Goal: Transaction & Acquisition: Obtain resource

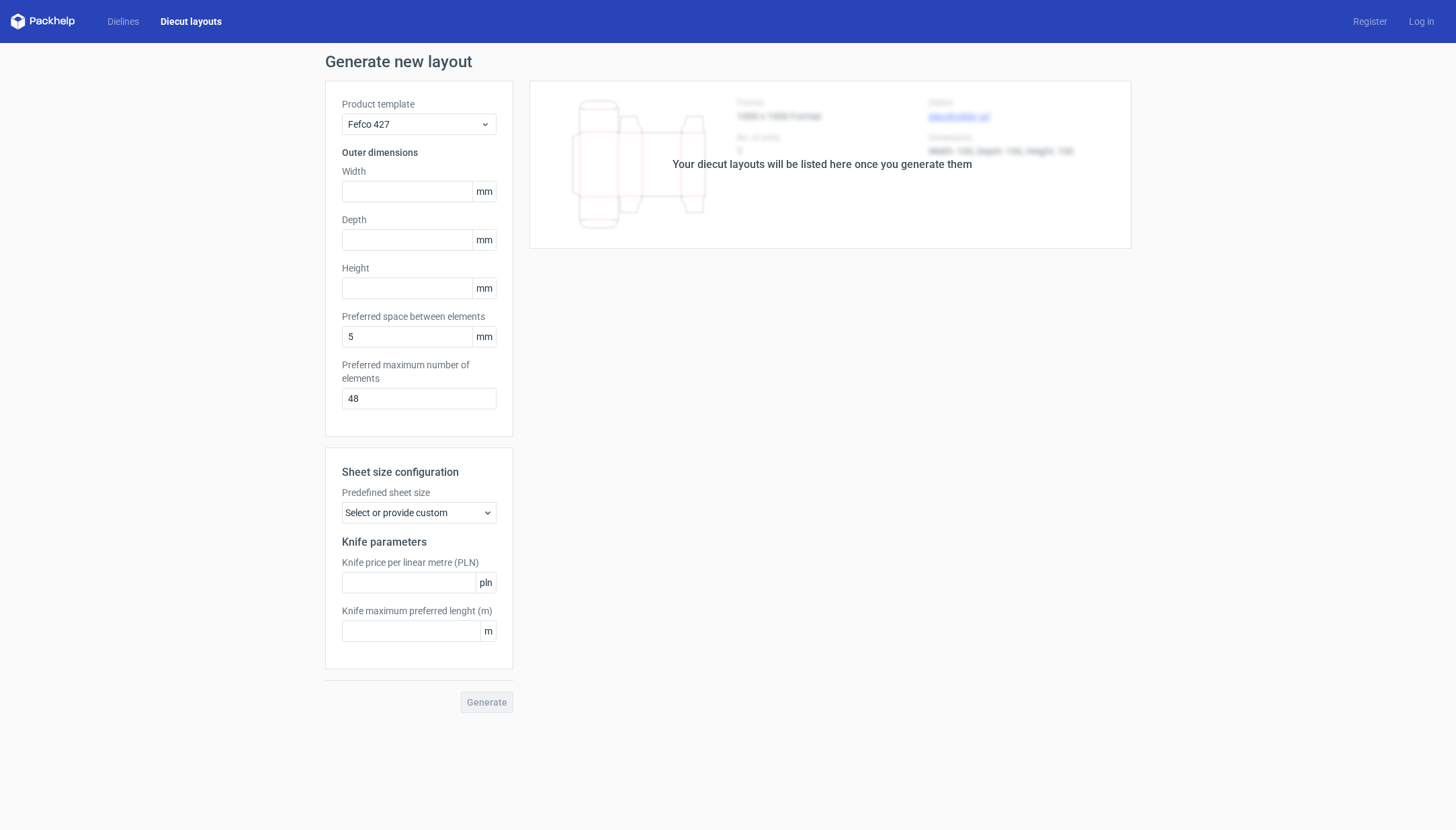
click at [134, 11] on div "Dielines Diecut layouts Register Log in" at bounding box center [728, 21] width 1456 height 43
click at [129, 17] on link "Dielines" at bounding box center [123, 22] width 53 height 14
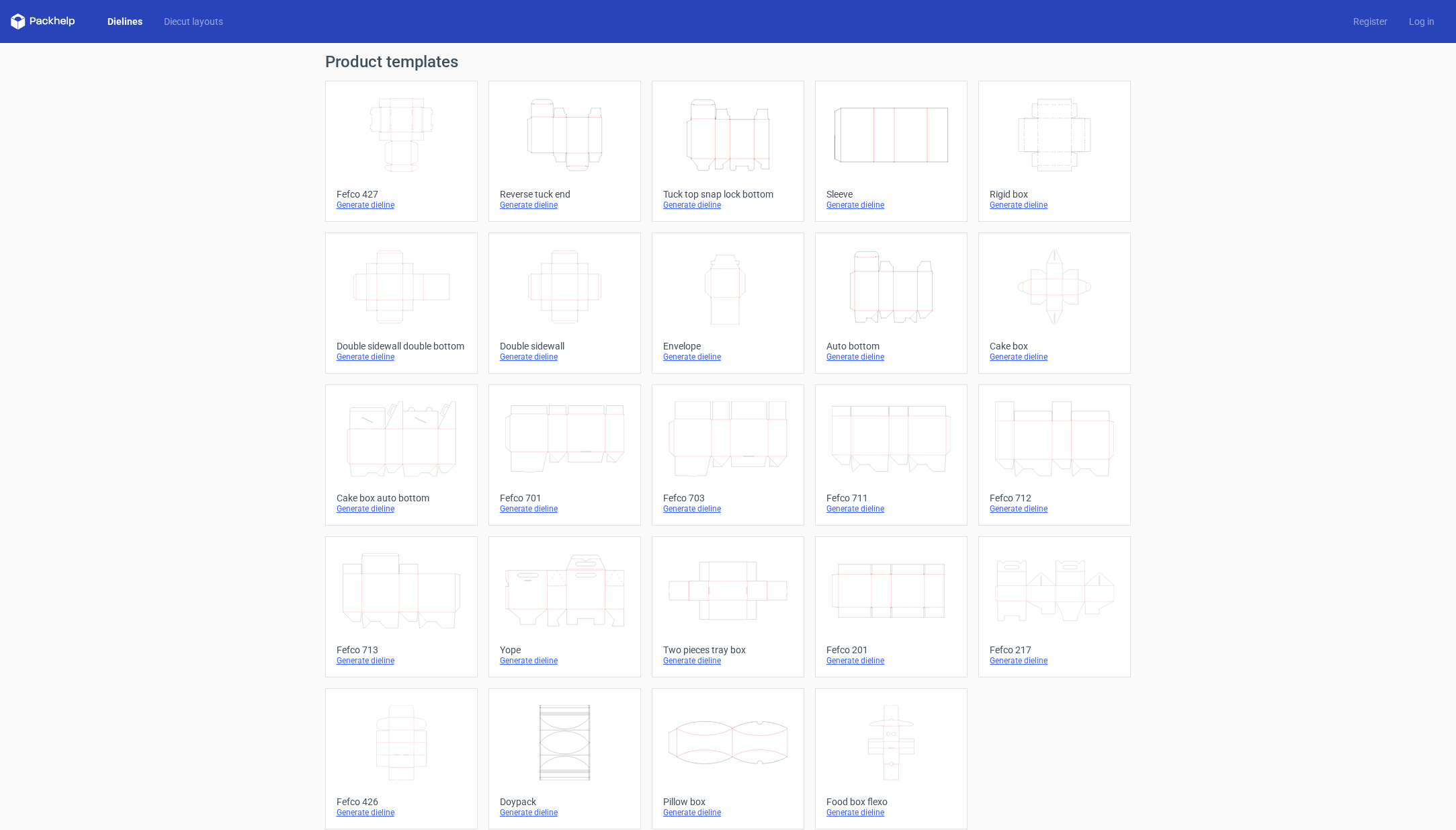
click at [1047, 121] on icon "Width Depth Height" at bounding box center [1054, 135] width 119 height 75
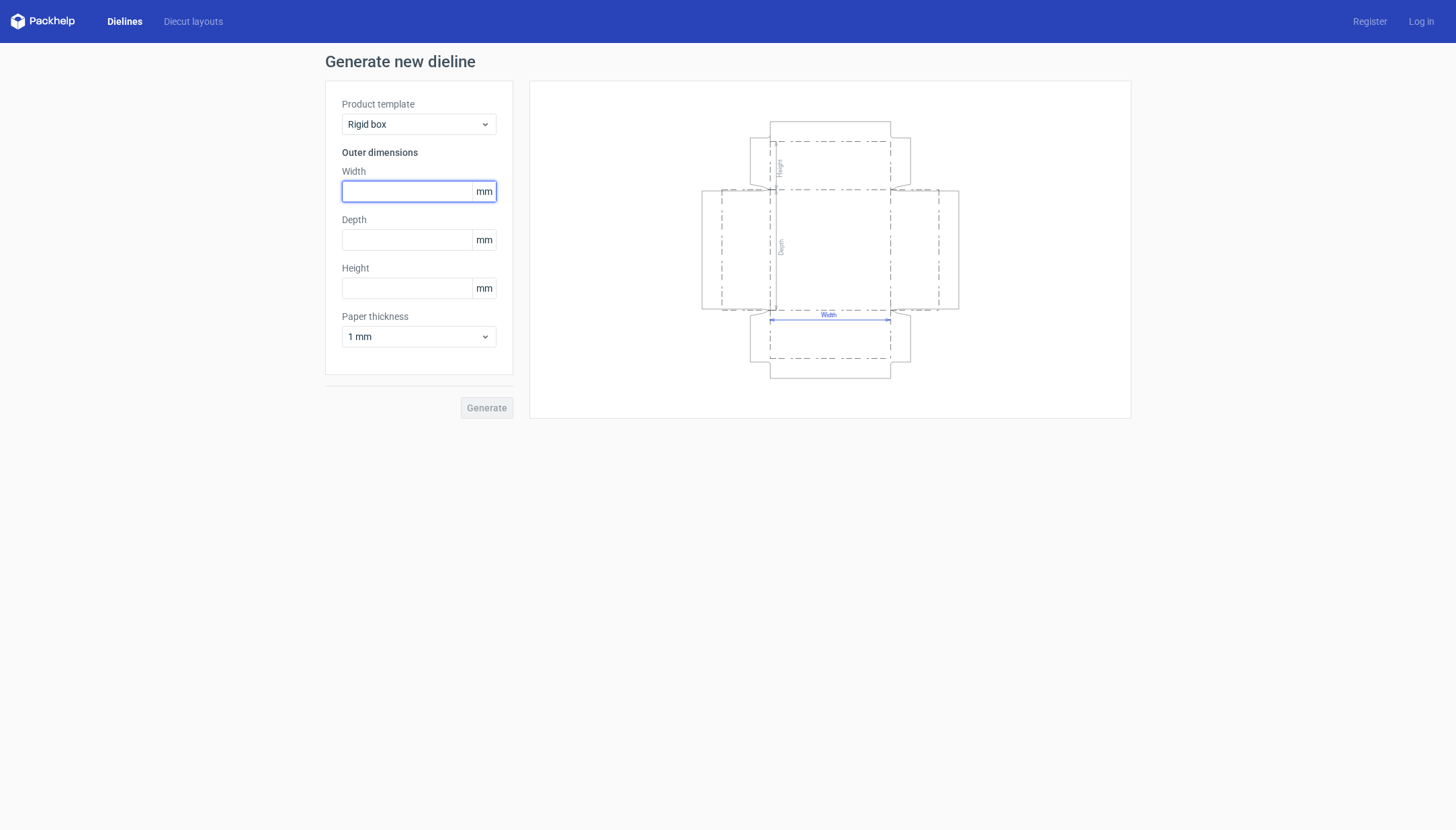
click at [382, 191] on input "text" at bounding box center [419, 191] width 154 height 21
type input "64"
click at [366, 237] on input "text" at bounding box center [419, 240] width 154 height 21
type input "130"
type input "65"
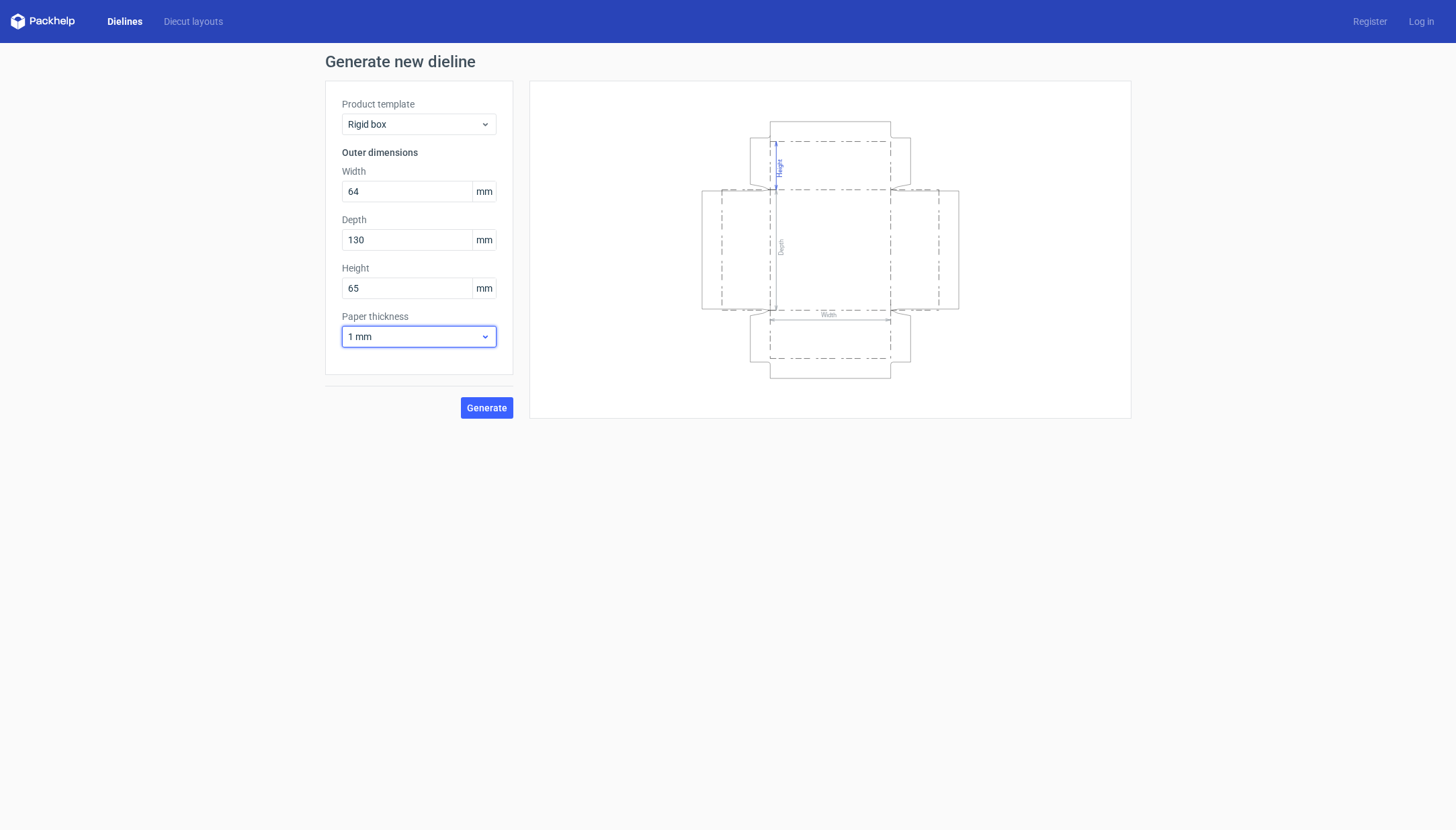
click at [383, 332] on span "1 mm" at bounding box center [414, 337] width 132 height 14
click at [379, 426] on div "1.5 mm" at bounding box center [419, 431] width 144 height 21
click at [473, 406] on span "Generate" at bounding box center [486, 408] width 40 height 9
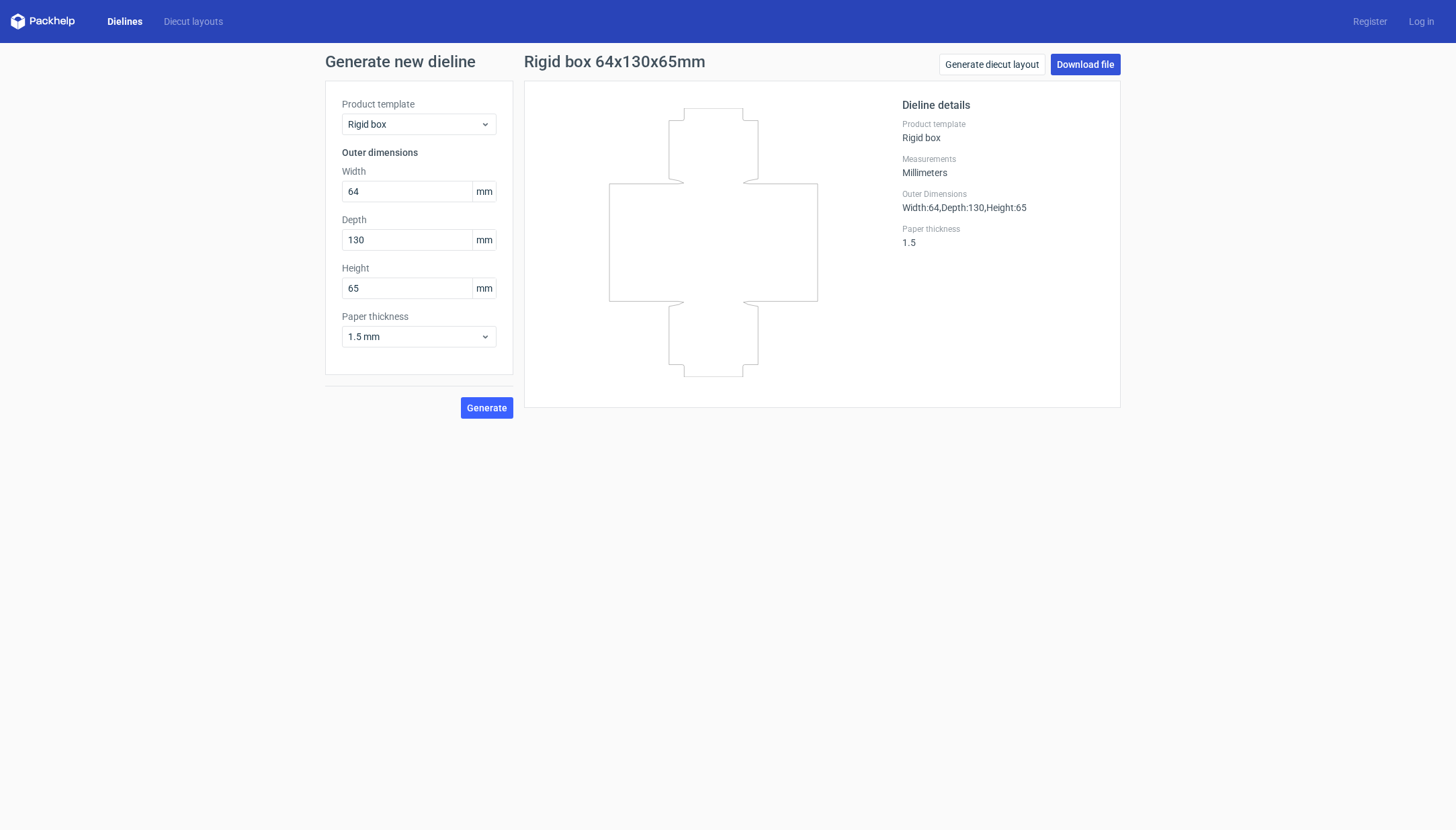
click at [1094, 64] on link "Download file" at bounding box center [1085, 64] width 70 height 21
drag, startPoint x: 378, startPoint y: 195, endPoint x: 329, endPoint y: 198, distance: 49.1
click at [329, 198] on div "Product template Rigid box Outer dimensions Width 64 mm Depth 130 mm Height 65 …" at bounding box center [419, 228] width 188 height 294
type input "60"
click at [310, 371] on div "Generate new dieline Product template Rigid box Outer dimensions Width 60 mm De…" at bounding box center [728, 236] width 1456 height 387
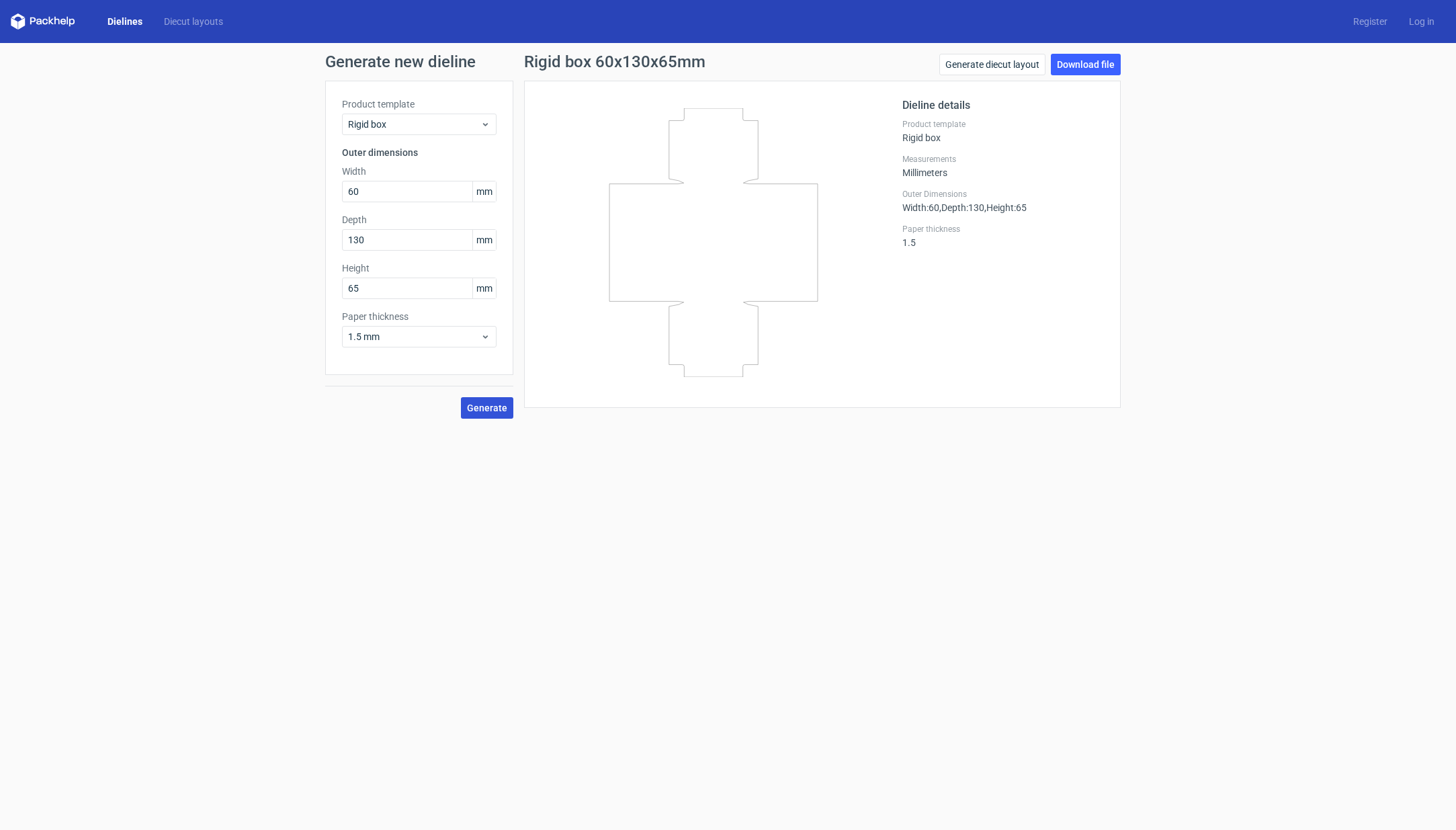
click at [509, 401] on button "Generate" at bounding box center [486, 408] width 52 height 21
